Goal: Book appointment/travel/reservation

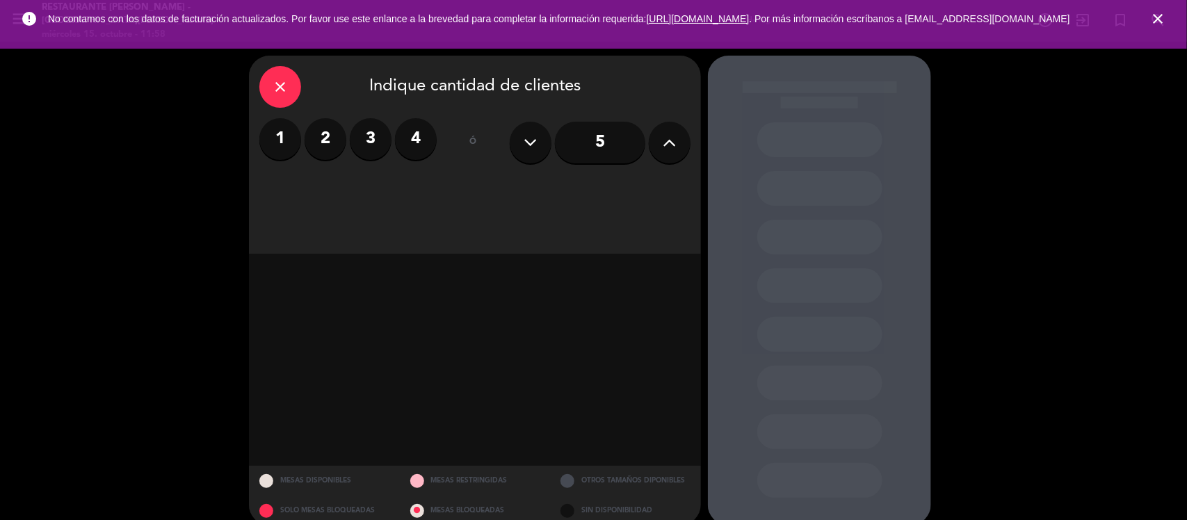
click at [1163, 18] on icon "close" at bounding box center [1158, 18] width 17 height 17
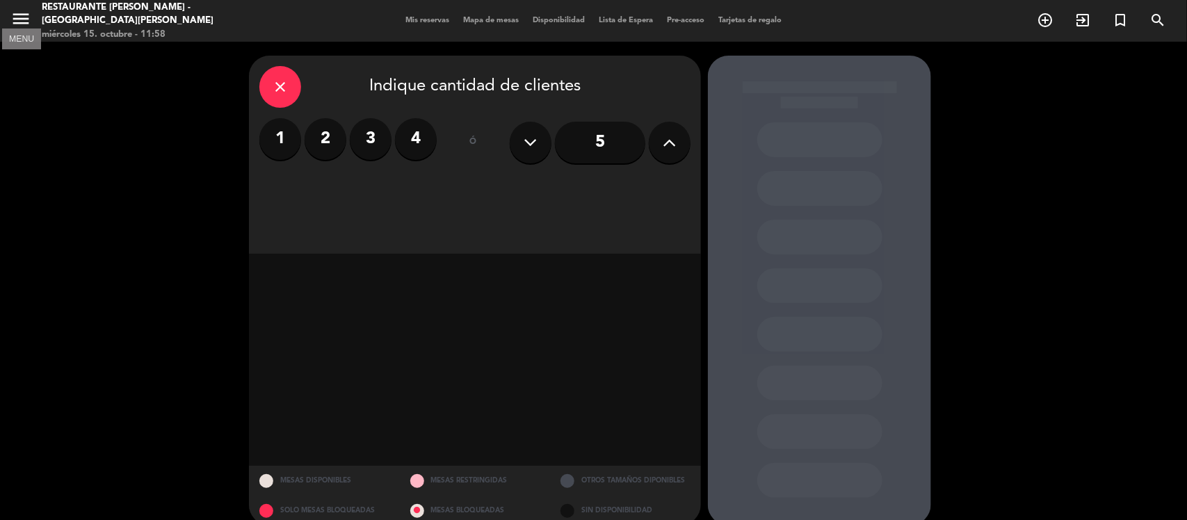
click at [25, 19] on icon "menu" at bounding box center [20, 18] width 21 height 21
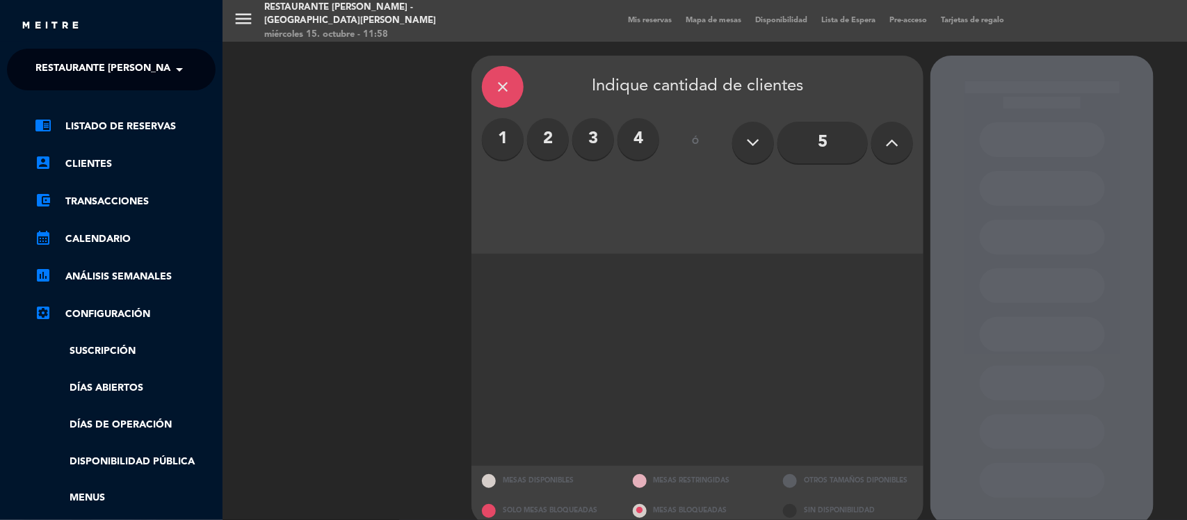
click at [460, 202] on div "menu Restaurante [GEOGRAPHIC_DATA] - [GEOGRAPHIC_DATA][PERSON_NAME] [DATE] 15. …" at bounding box center [816, 260] width 1187 height 520
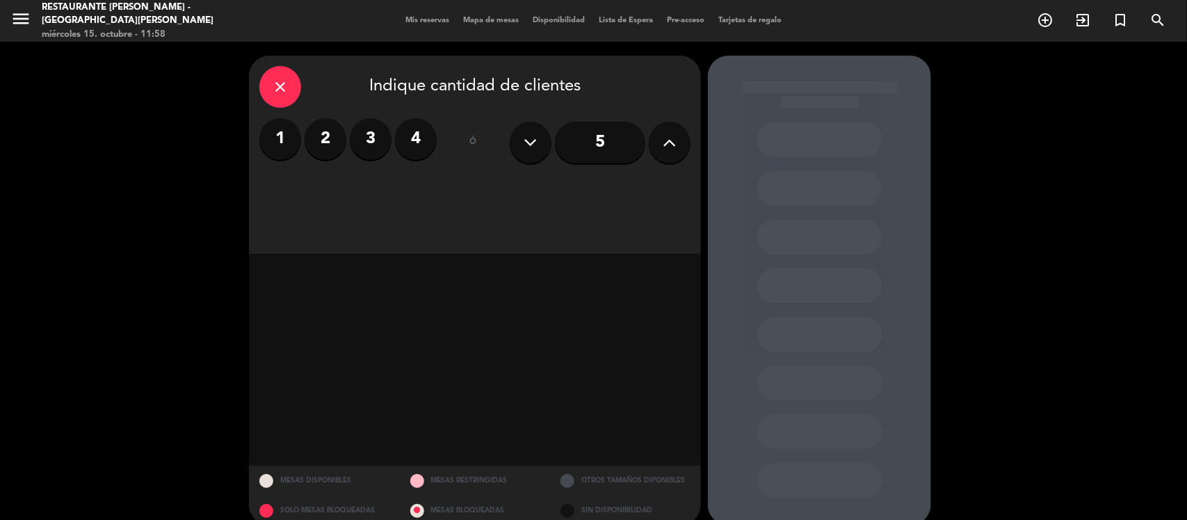
click at [414, 15] on div "Mis reservas Mapa de mesas Disponibilidad Lista de Espera Pre-acceso Tarjetas d…" at bounding box center [593, 21] width 390 height 13
click at [419, 17] on span "Mis reservas" at bounding box center [427, 21] width 58 height 8
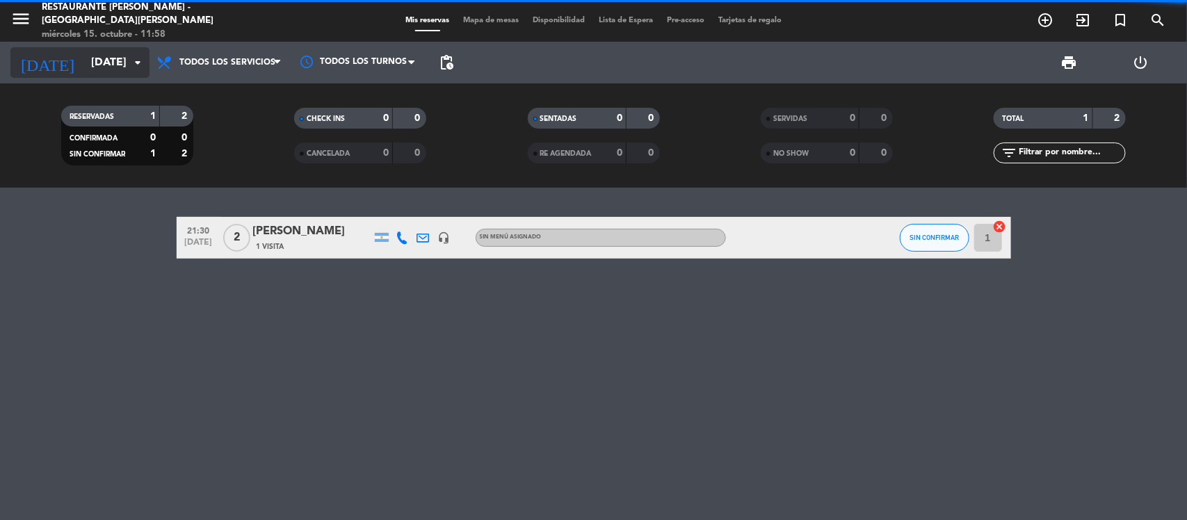
click at [132, 59] on icon "arrow_drop_down" at bounding box center [137, 62] width 17 height 17
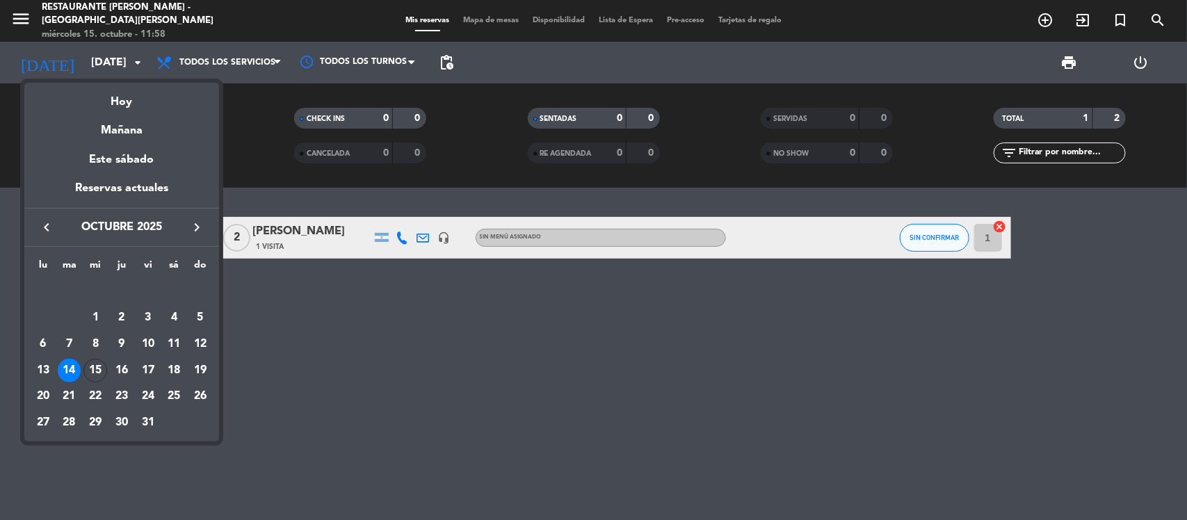
click at [425, 394] on div at bounding box center [593, 260] width 1187 height 520
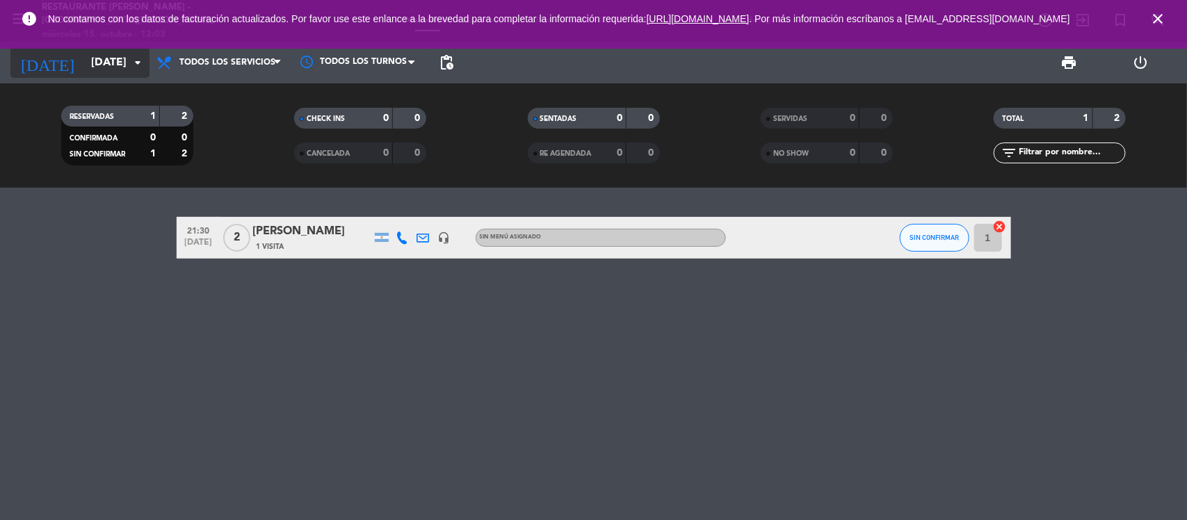
click at [127, 60] on input "[DATE]" at bounding box center [157, 62] width 147 height 27
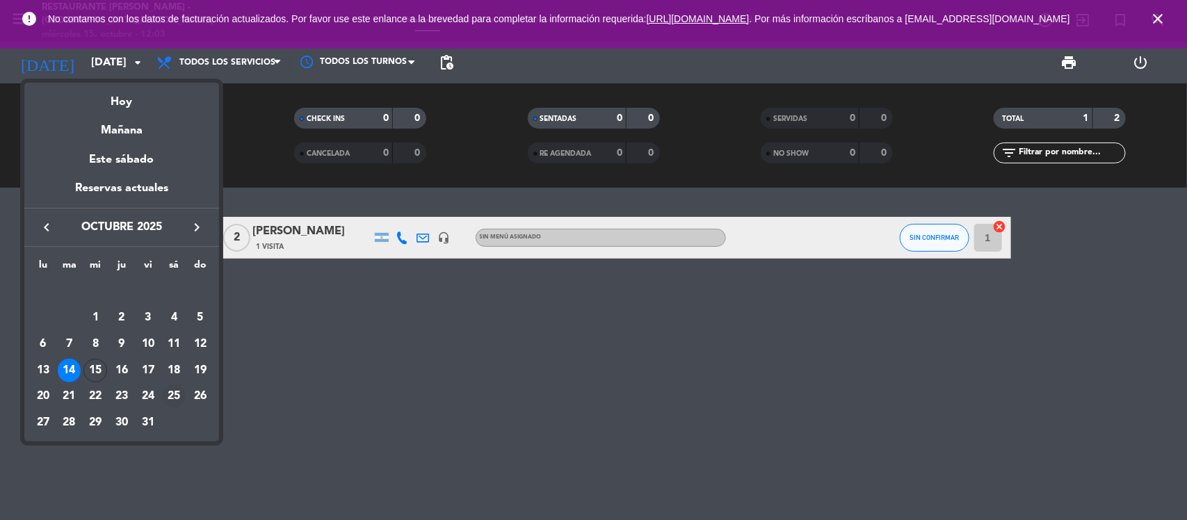
click at [170, 398] on div "25" at bounding box center [174, 397] width 24 height 24
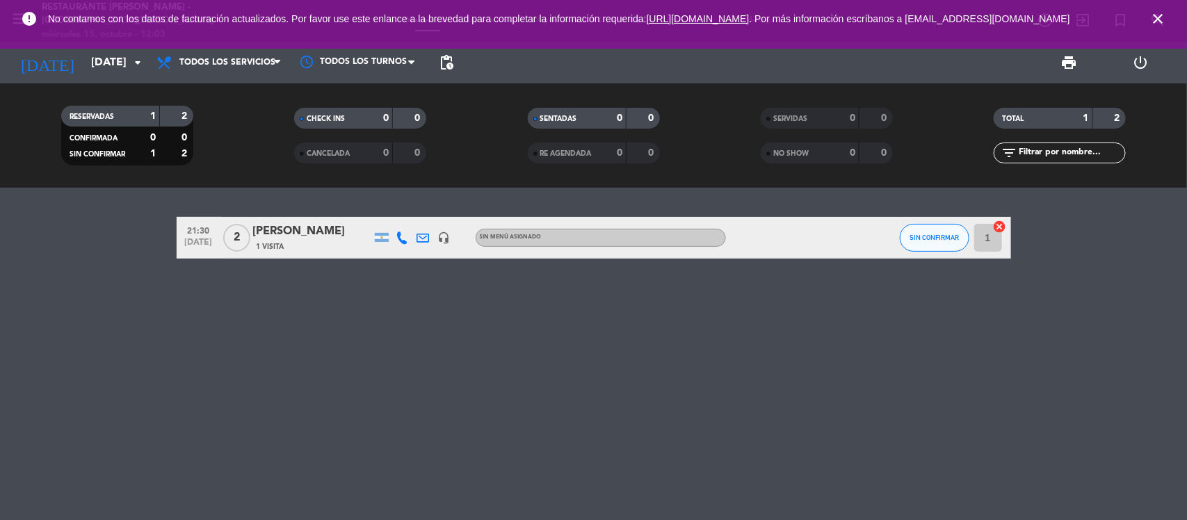
type input "[DATE]"
click at [1156, 15] on icon "close" at bounding box center [1158, 18] width 17 height 17
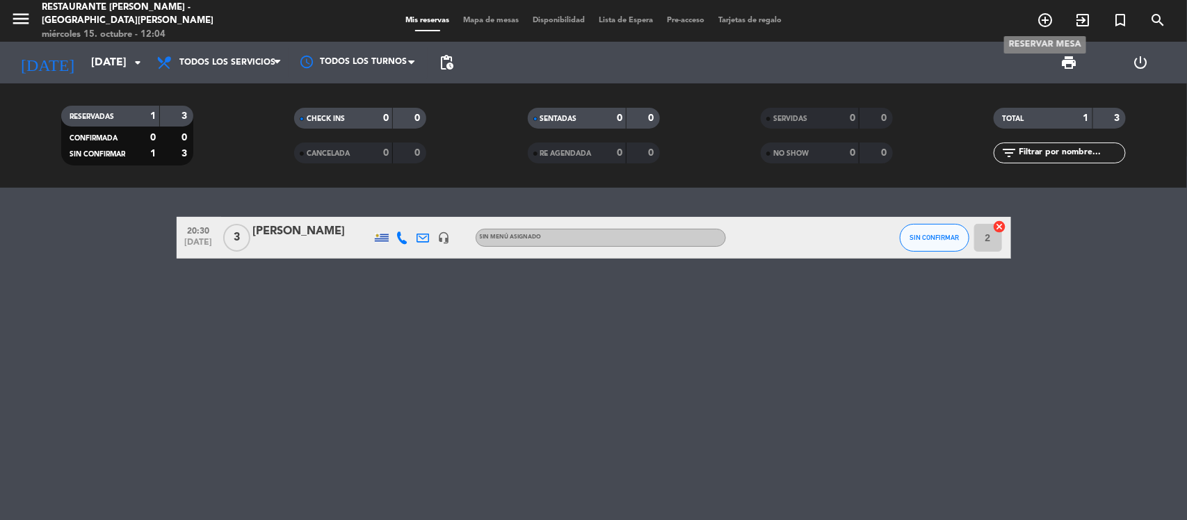
click at [1047, 15] on icon "add_circle_outline" at bounding box center [1045, 20] width 17 height 17
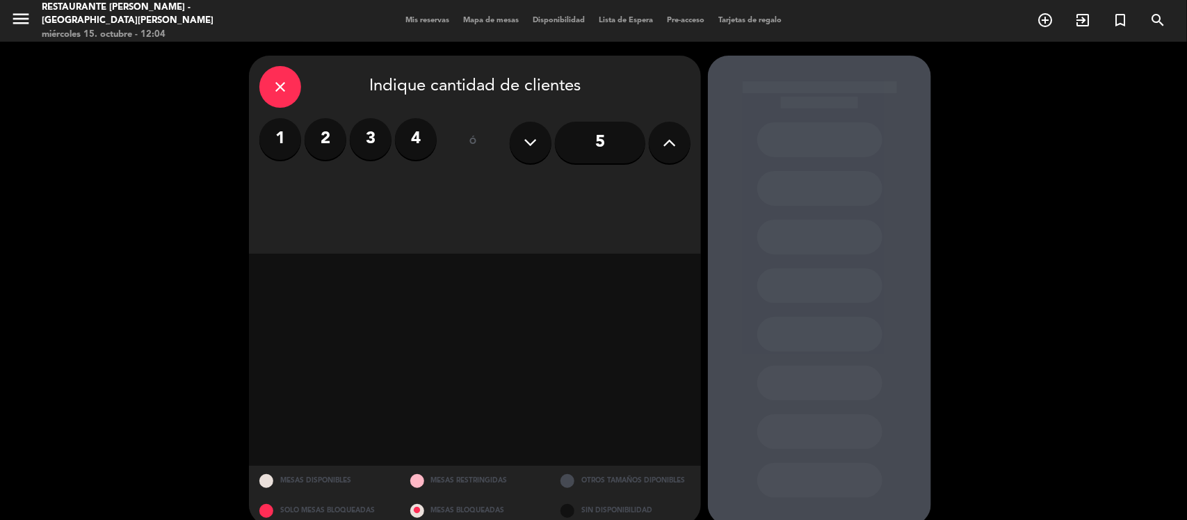
click at [325, 134] on label "2" at bounding box center [326, 139] width 42 height 42
